Goal: Information Seeking & Learning: Learn about a topic

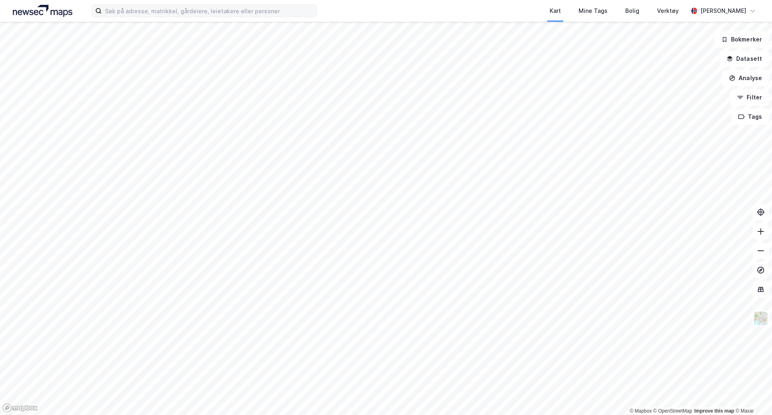
click at [240, 17] on div "Kart Mine Tags Bolig Verktøy [PERSON_NAME]" at bounding box center [386, 11] width 772 height 22
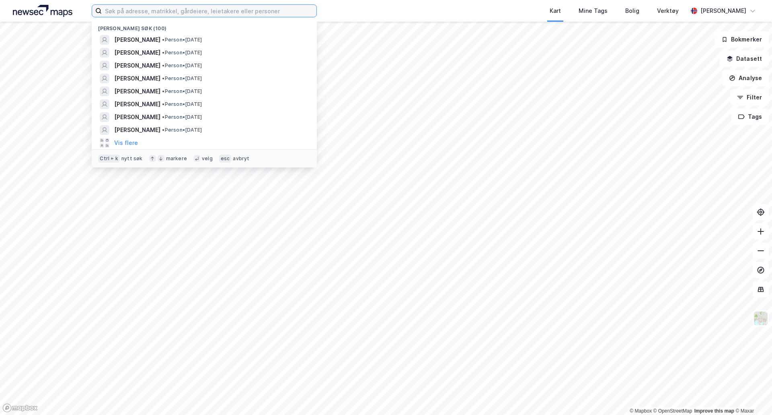
click at [237, 12] on input at bounding box center [209, 11] width 215 height 12
paste input "[PERSON_NAME]"
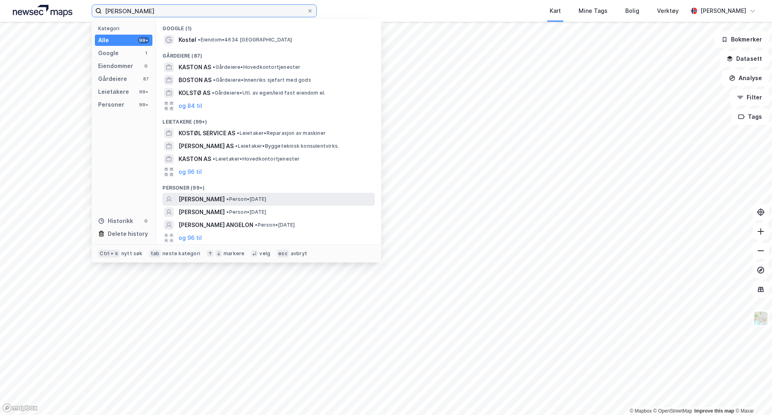
type input "[PERSON_NAME]"
click at [242, 197] on span "• Person • [DATE]" at bounding box center [246, 199] width 40 height 6
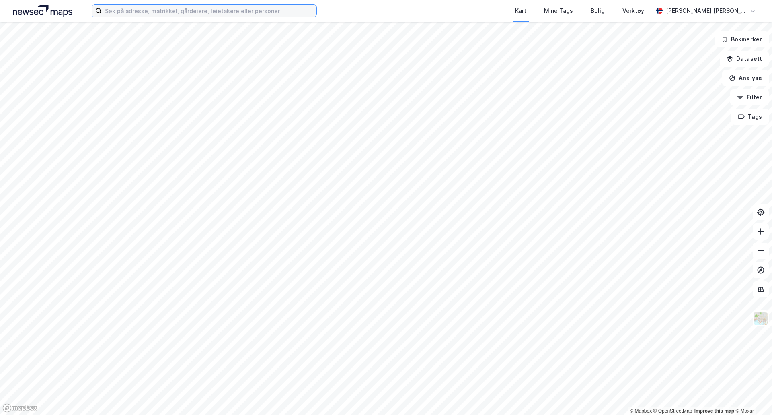
click at [202, 12] on input at bounding box center [209, 11] width 215 height 12
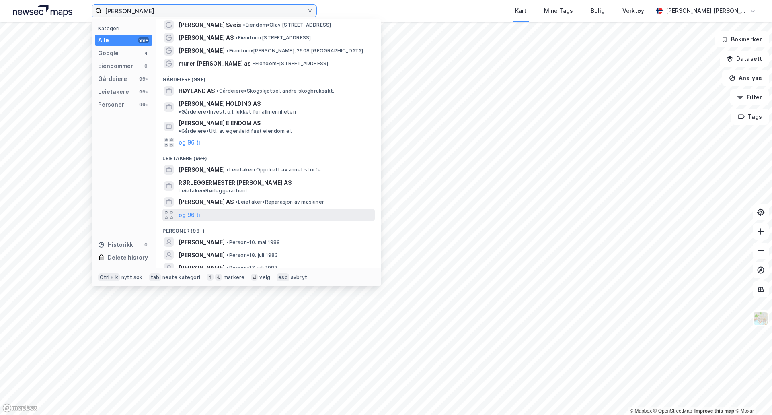
scroll to position [21, 0]
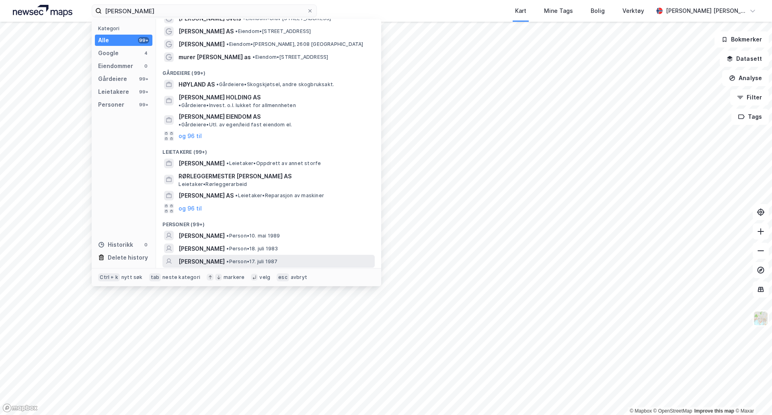
click at [245, 257] on div "MORTEN HOVLAND • Person • 17. juli 1987" at bounding box center [276, 262] width 195 height 10
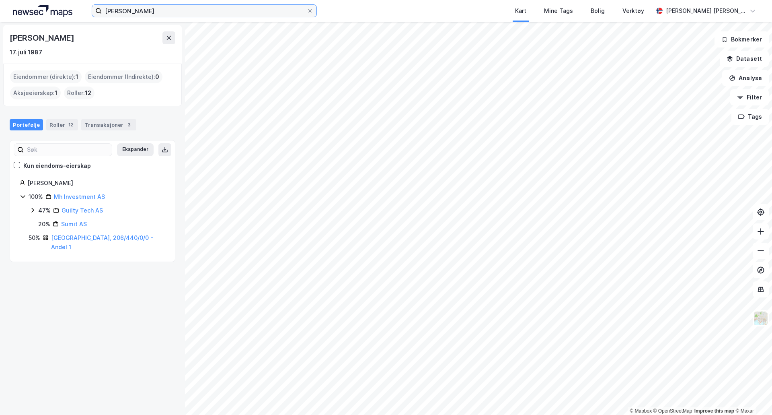
click at [124, 10] on input "morten hovland" at bounding box center [204, 11] width 205 height 12
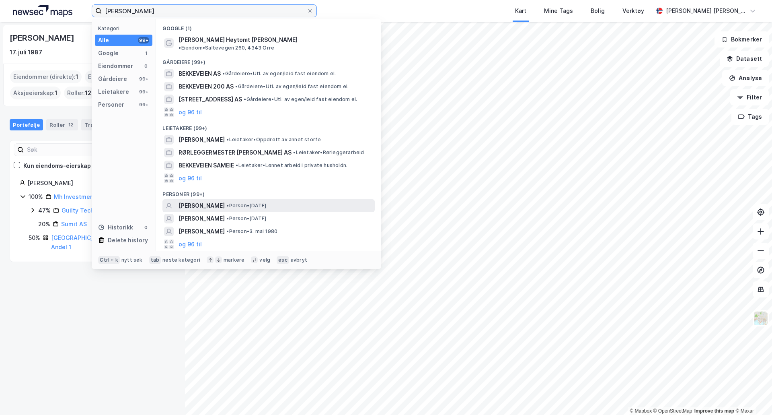
type input "morten bekkeheien hovland"
click at [214, 201] on span "MORTEN BEKKEHEIEN HOVLAND" at bounding box center [202, 206] width 46 height 10
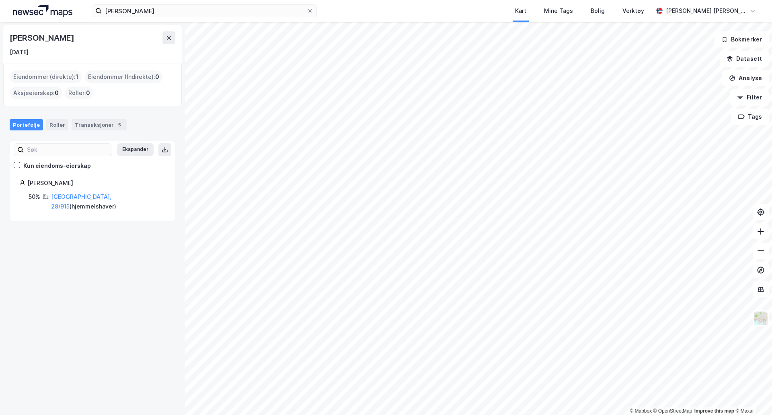
click at [64, 200] on div "Stavanger, 28/915 ( hjemmelshaver )" at bounding box center [108, 201] width 114 height 19
click at [65, 195] on link "Stavanger, 28/915" at bounding box center [81, 201] width 60 height 16
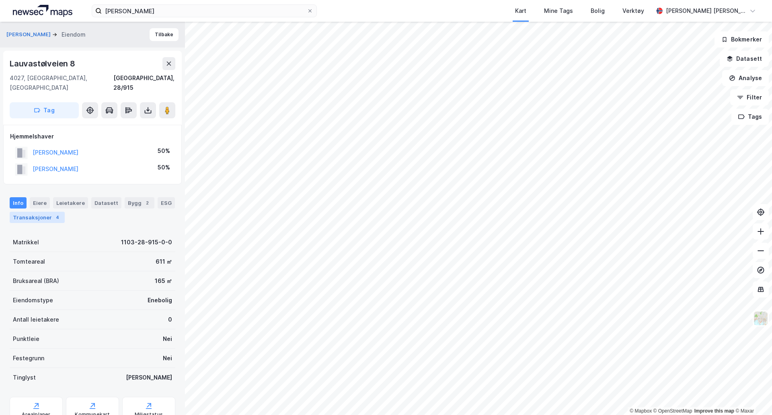
click at [43, 212] on div "Transaksjoner 4" at bounding box center [37, 217] width 55 height 11
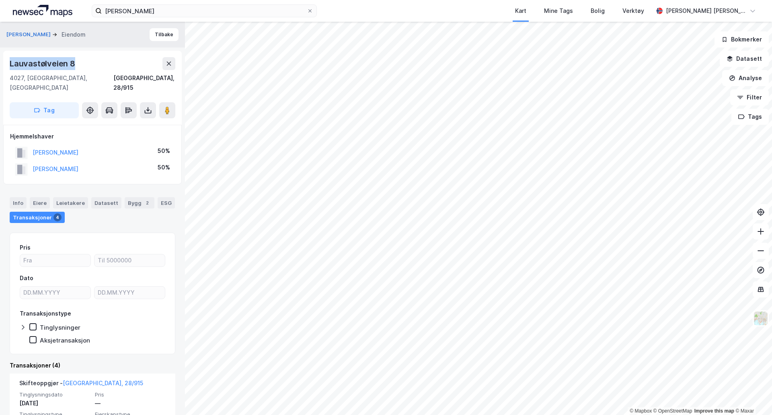
drag, startPoint x: 82, startPoint y: 64, endPoint x: 0, endPoint y: 62, distance: 81.6
click at [0, 62] on div "HOVLAND MORTEN BEKKEHEIEN Eiendom Tilbake Lauvastølveien 8 4027, Stavanger, Rog…" at bounding box center [92, 218] width 185 height 393
copy div "Lauvastølveien 8"
click at [0, 0] on button "HOVLAND MORTEN BEKKEHEIEN" at bounding box center [0, 0] width 0 height 0
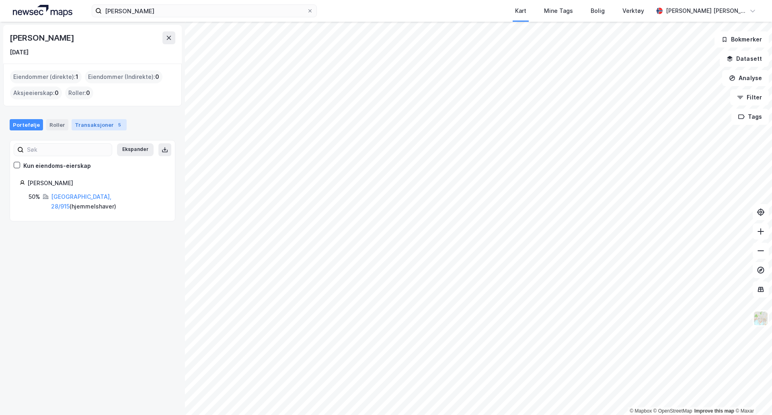
click at [84, 128] on div "Transaksjoner 5" at bounding box center [99, 124] width 55 height 11
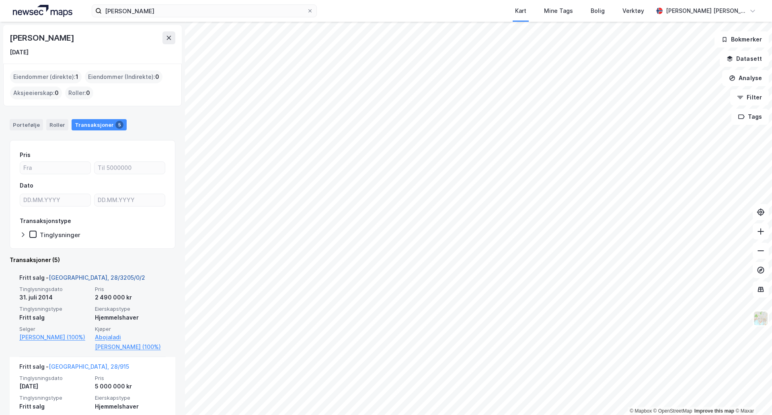
click at [90, 274] on link "Stavanger, 28/3205/0/2" at bounding box center [97, 277] width 97 height 7
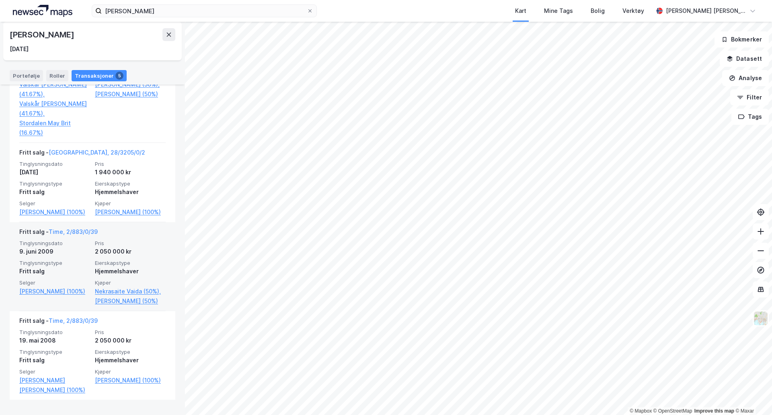
scroll to position [345, 0]
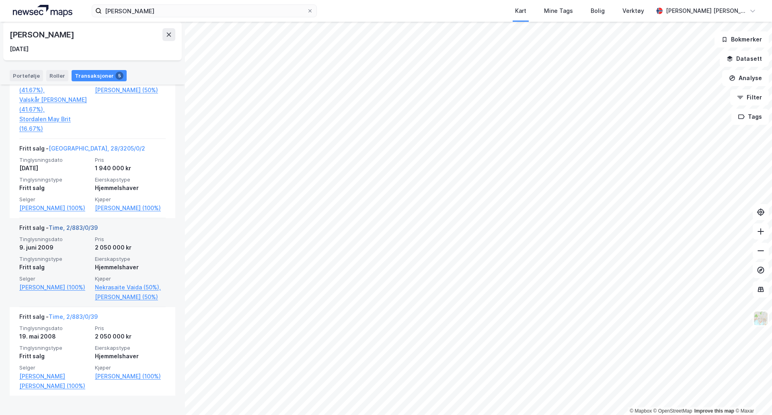
click at [70, 231] on link "Time, 2/883/0/39" at bounding box center [73, 227] width 49 height 7
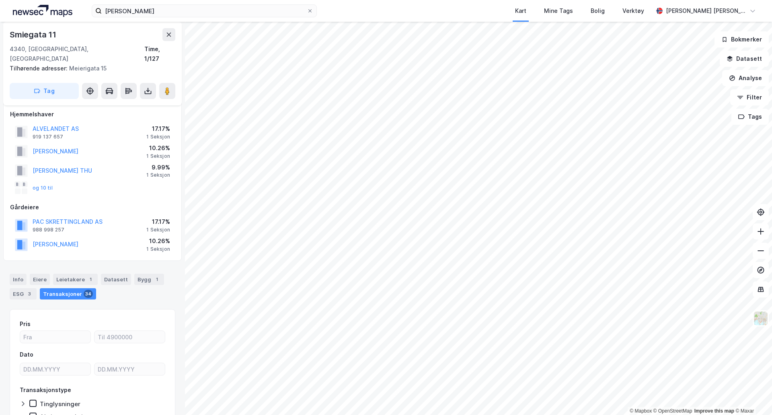
scroll to position [1, 0]
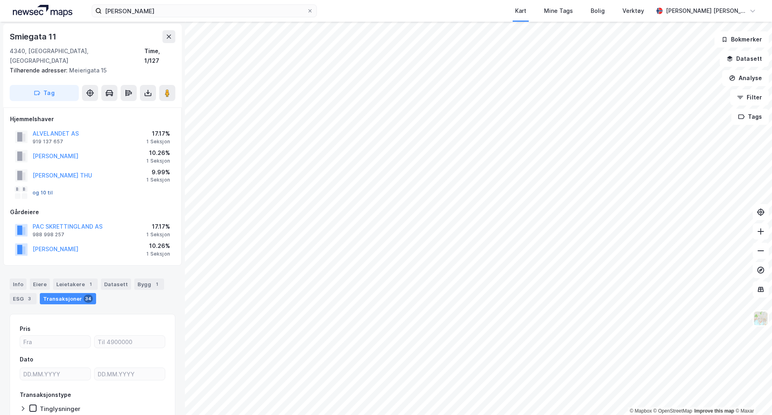
click at [0, 0] on button "og 10 til" at bounding box center [0, 0] width 0 height 0
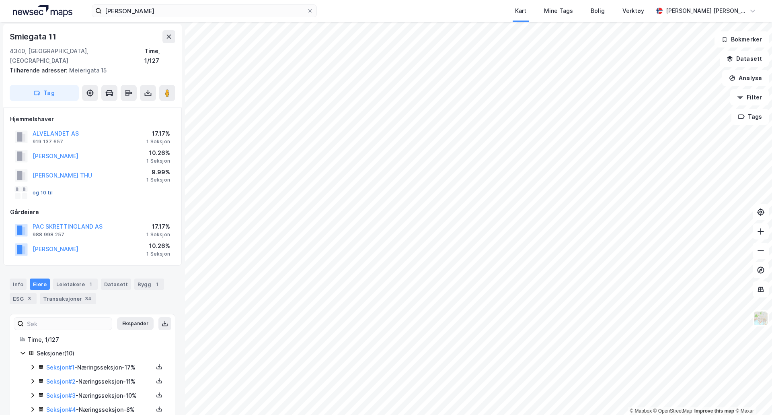
scroll to position [95, 0]
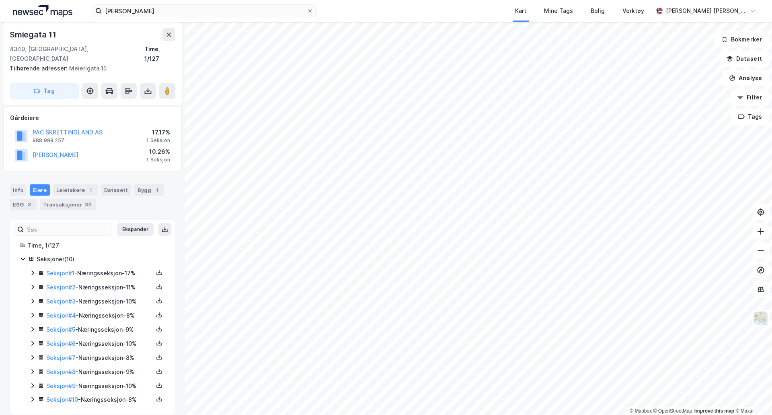
click at [29, 390] on div "Seksjoner ( 10 ) Seksjon # 1 - Næringsseksjon - 17% Seksjon # 2 - Næringsseksjo…" at bounding box center [93, 329] width 146 height 150
click at [31, 396] on icon at bounding box center [32, 399] width 6 height 6
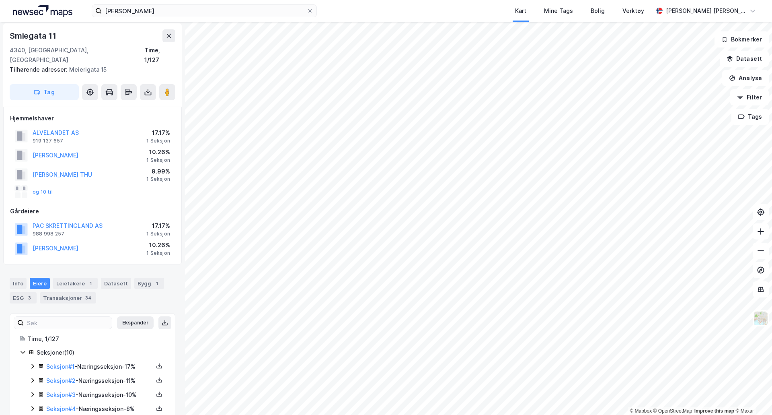
scroll to position [42, 0]
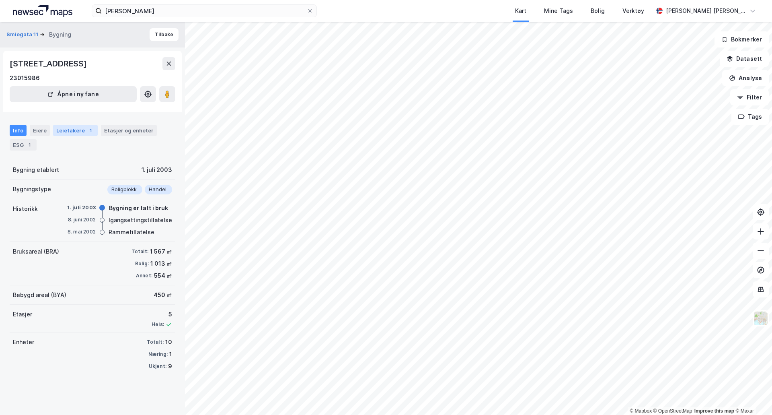
click at [65, 133] on div "Leietakere 1" at bounding box center [75, 130] width 45 height 11
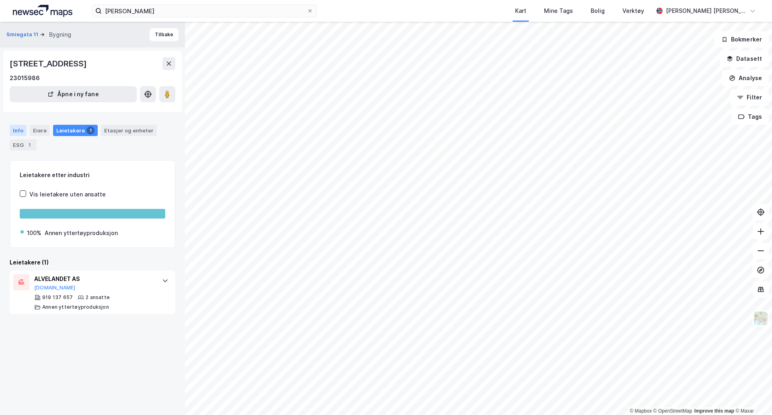
click at [14, 126] on div "Info" at bounding box center [18, 130] width 17 height 11
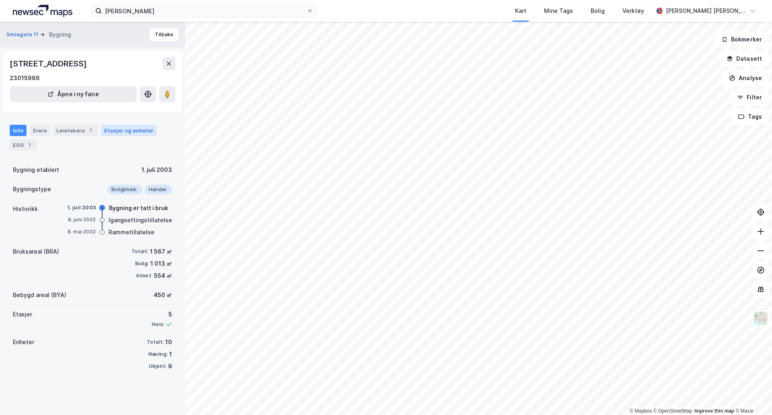
click at [128, 125] on div "Etasjer og enheter" at bounding box center [129, 130] width 56 height 11
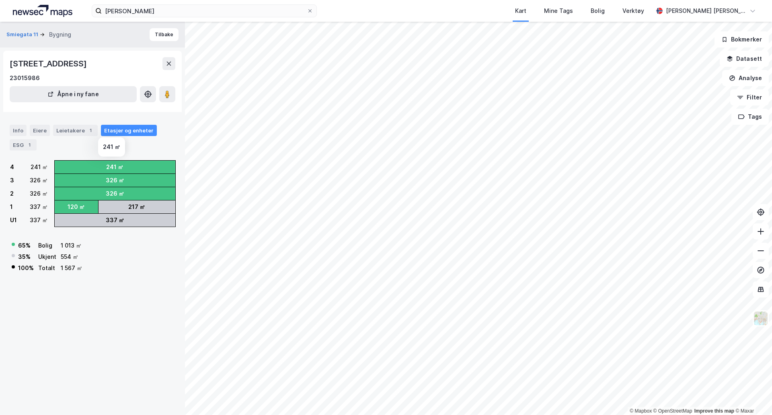
click at [108, 168] on div "241 ㎡" at bounding box center [114, 167] width 17 height 10
click at [34, 128] on div "Eiere" at bounding box center [40, 130] width 20 height 11
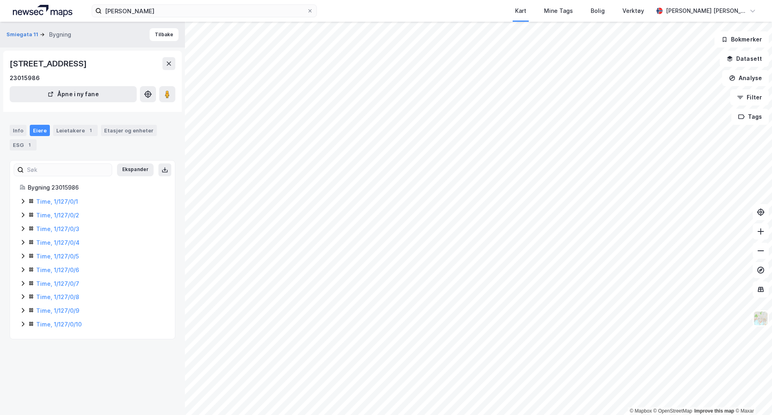
click at [22, 323] on icon at bounding box center [23, 323] width 6 height 6
click at [103, 349] on link "Stabel Erna Mathilde" at bounding box center [101, 351] width 46 height 7
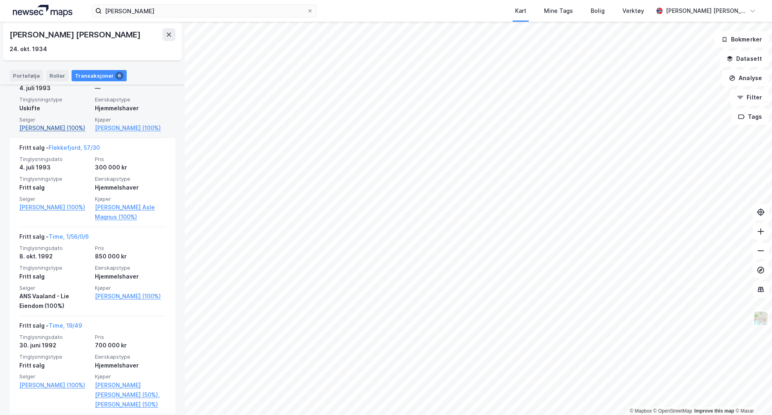
scroll to position [421, 0]
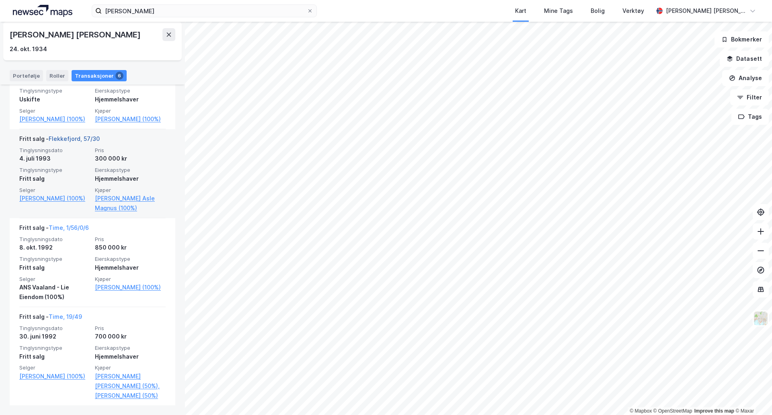
click at [76, 142] on link "Flekkefjord, 57/30" at bounding box center [74, 138] width 51 height 7
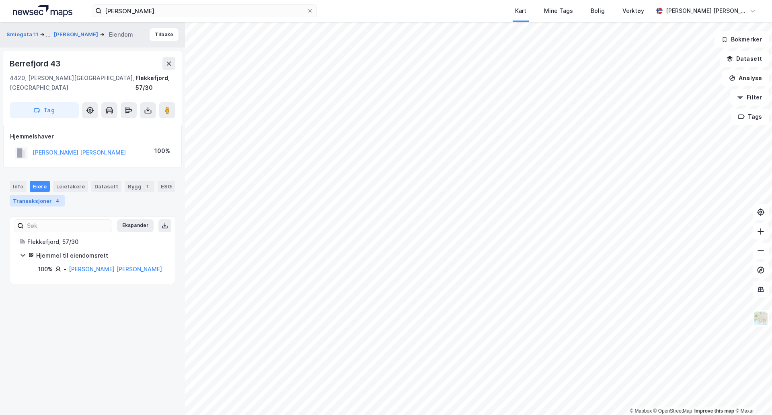
click at [45, 195] on div "Transaksjoner 4" at bounding box center [37, 200] width 55 height 11
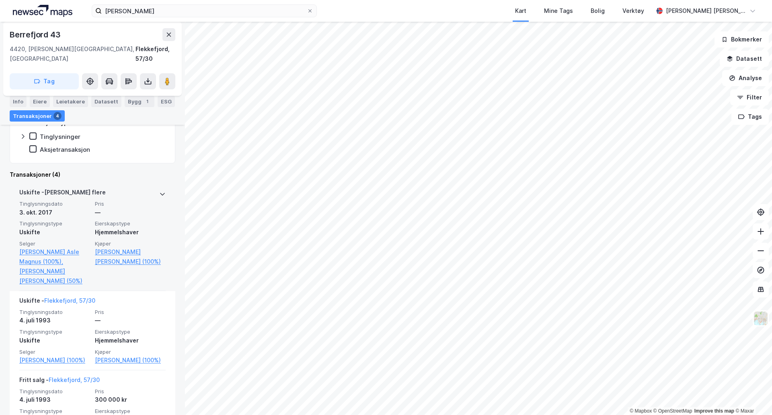
scroll to position [121, 0]
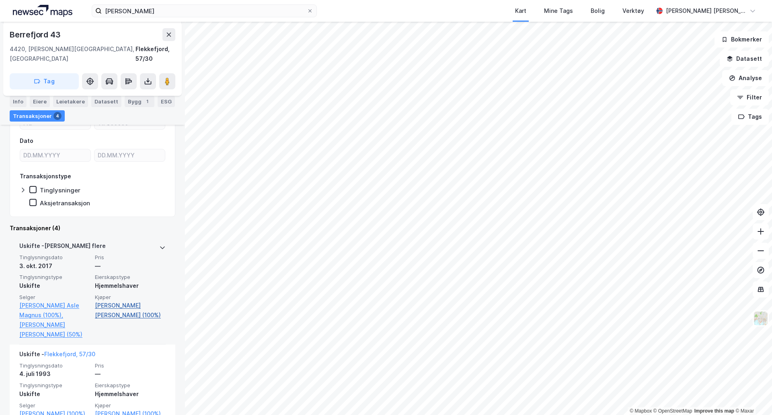
click at [124, 300] on link "Thele Marit Elise Vaaga (100%)" at bounding box center [130, 309] width 71 height 19
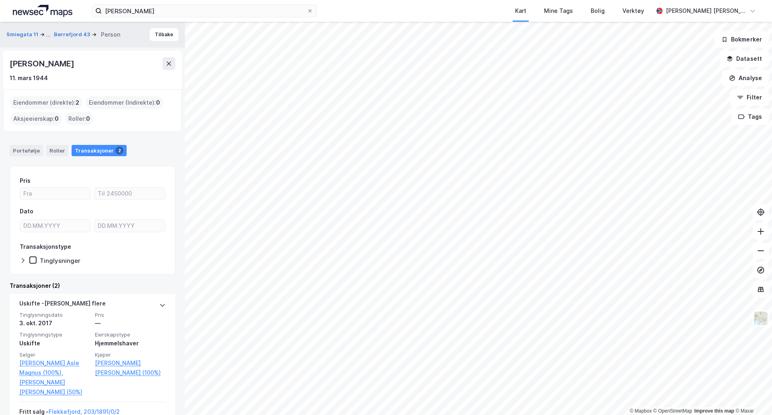
drag, startPoint x: 101, startPoint y: 60, endPoint x: 2, endPoint y: 56, distance: 99.0
click at [2, 56] on div "Smiegata 11 ... Berrefjord 43 Person Tilbake Marit Elise Vaaga Thele 11. mars 1…" at bounding box center [92, 218] width 185 height 393
copy div "Marit Elise Vaaga Thele"
